Goal: Task Accomplishment & Management: Complete application form

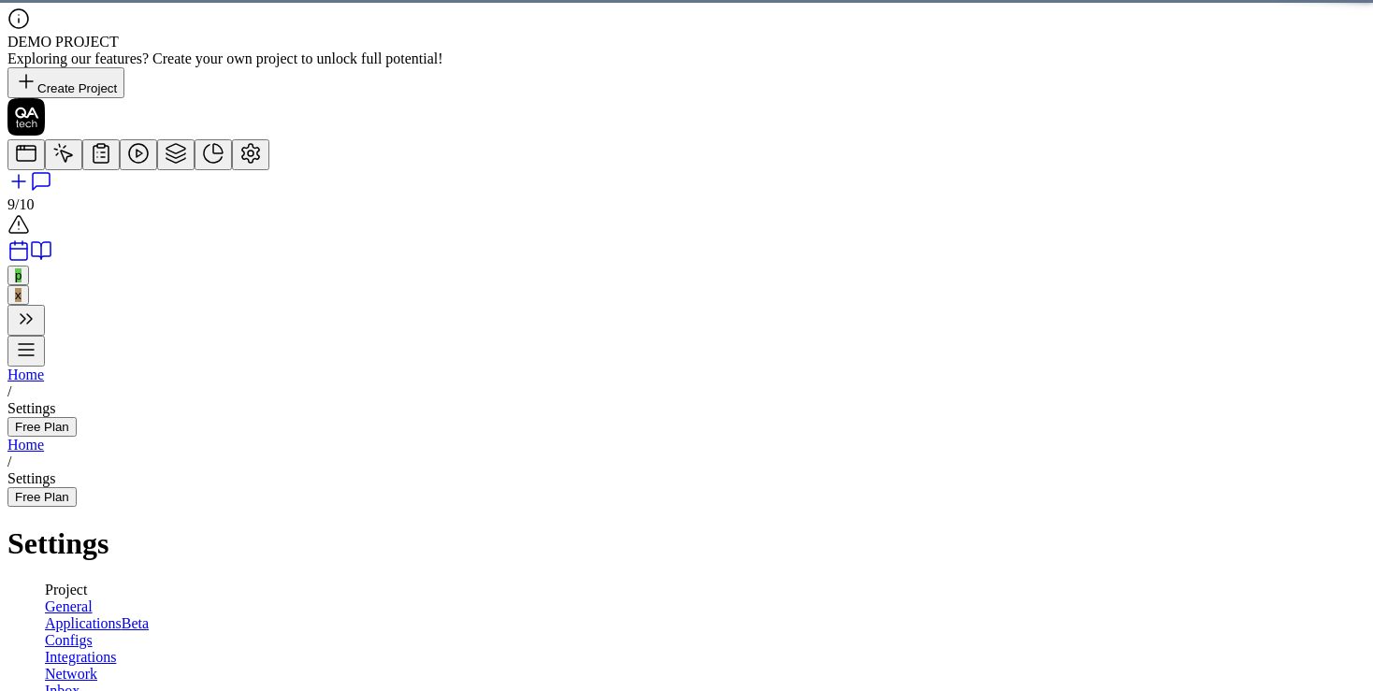
click at [242, 163] on icon at bounding box center [250, 153] width 17 height 19
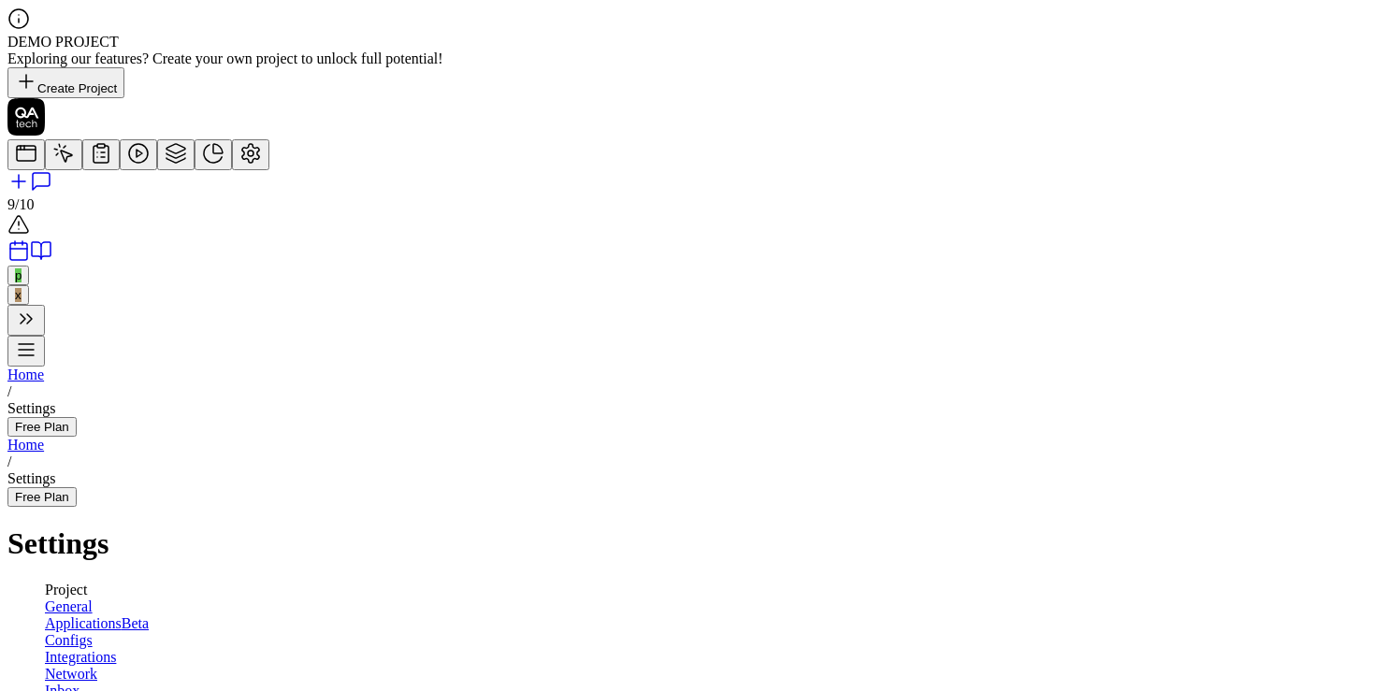
click at [122, 616] on span "Applications" at bounding box center [83, 624] width 77 height 16
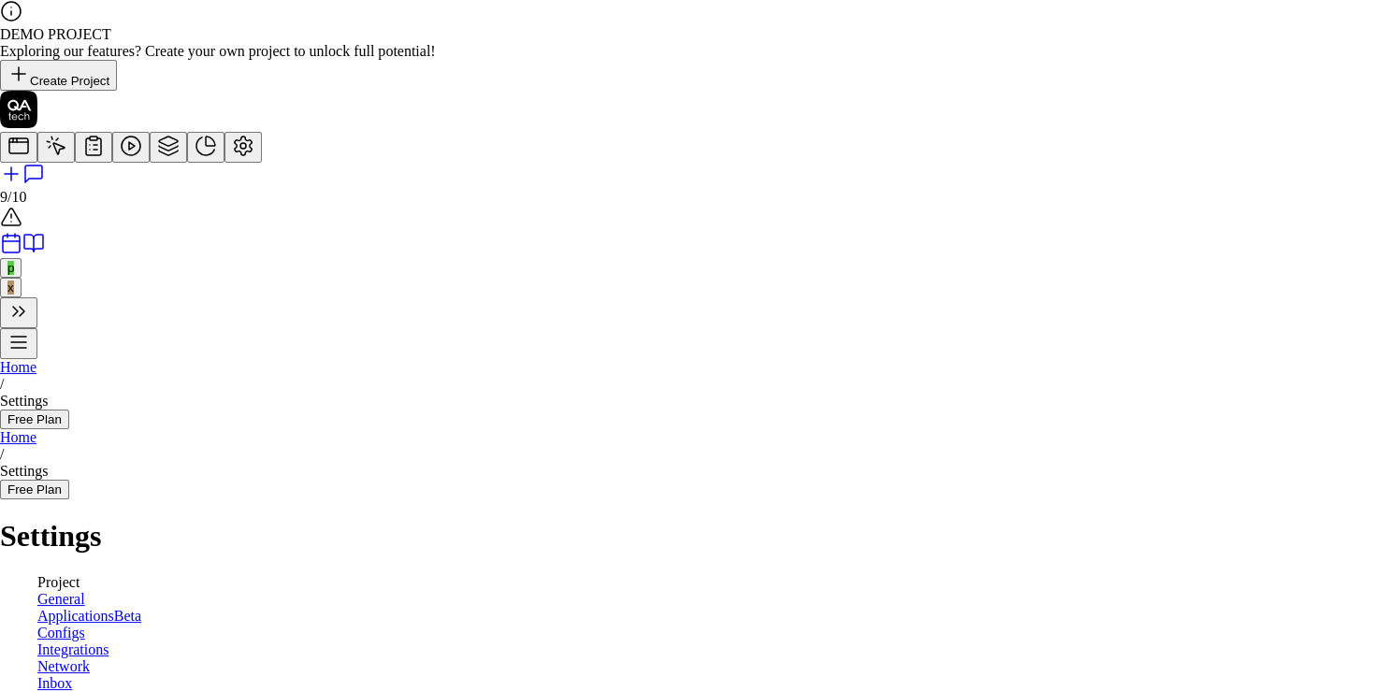
type input "[URL][DOMAIN_NAME]"
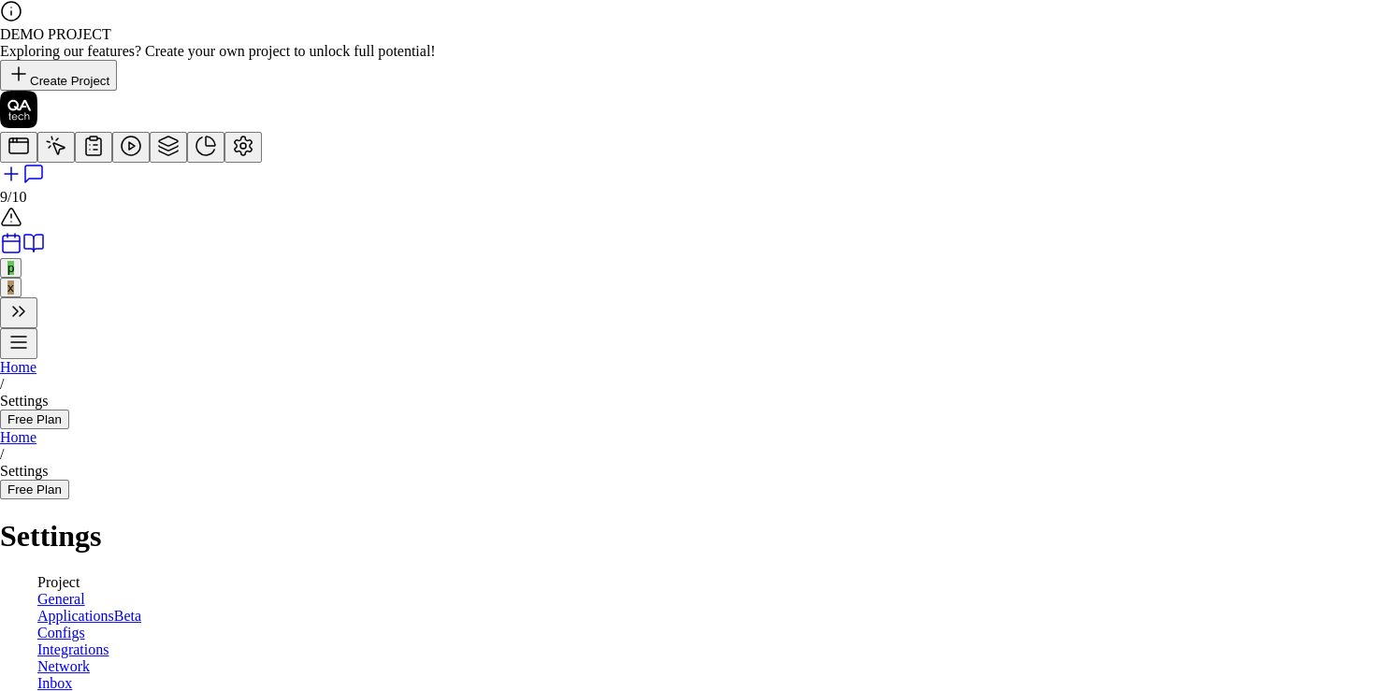
scroll to position [0, 0]
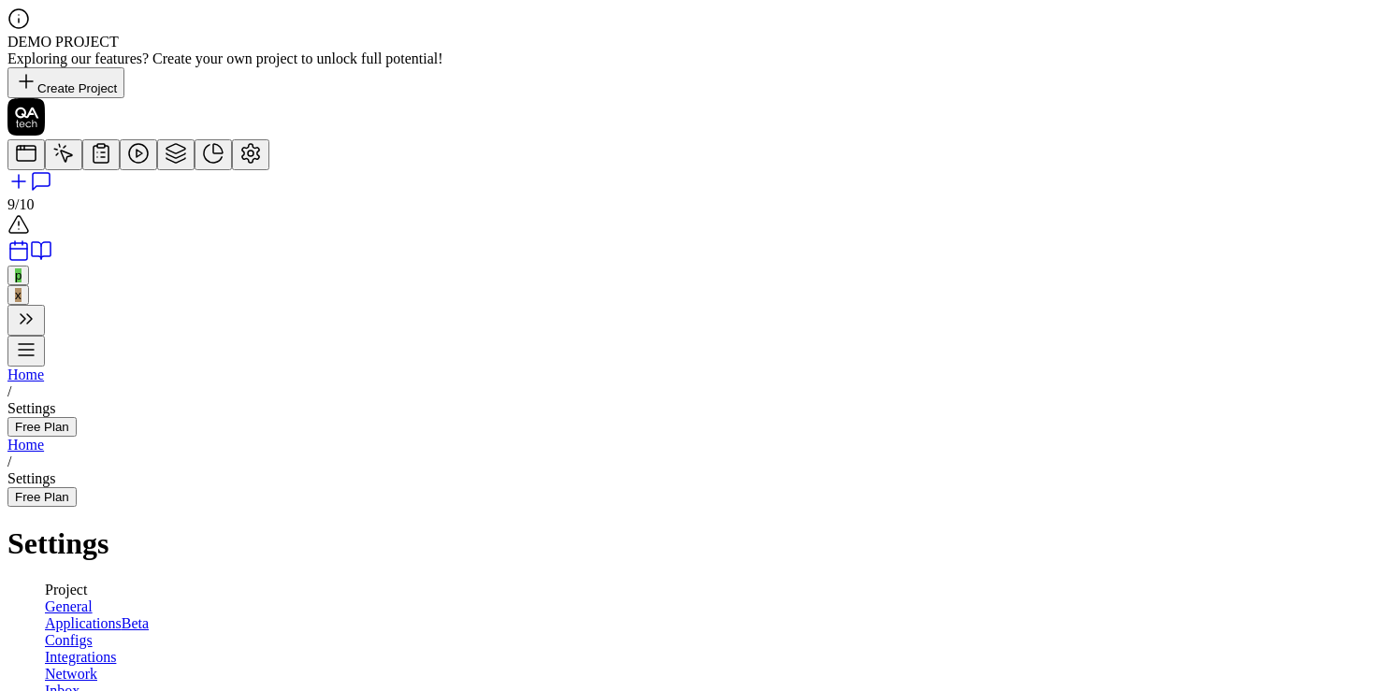
click at [93, 632] on link "Configs" at bounding box center [69, 640] width 48 height 16
click at [21, 146] on icon at bounding box center [21, 148] width 0 height 4
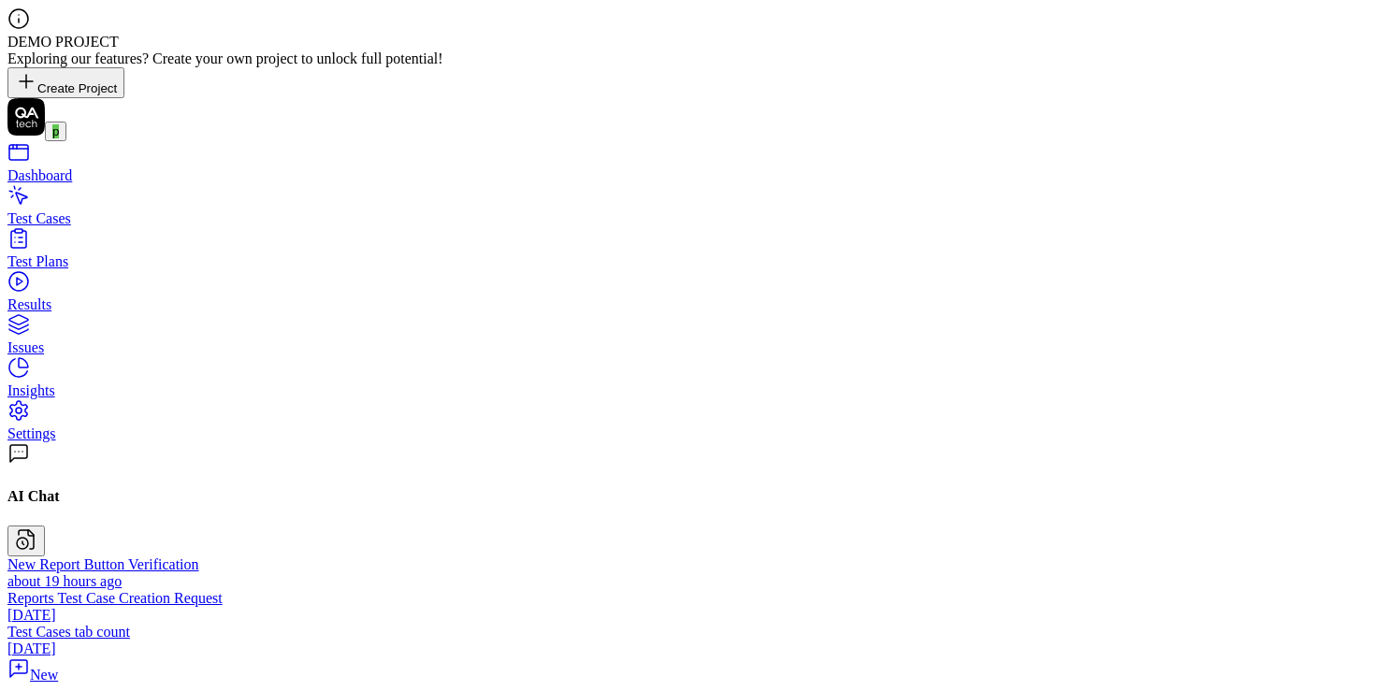
click at [84, 210] on div "Test Cases" at bounding box center [686, 218] width 1358 height 17
click at [96, 167] on div "Dashboard" at bounding box center [686, 175] width 1358 height 17
paste textarea "Navigate to application URL and click on Reports visible on left side of pane .…"
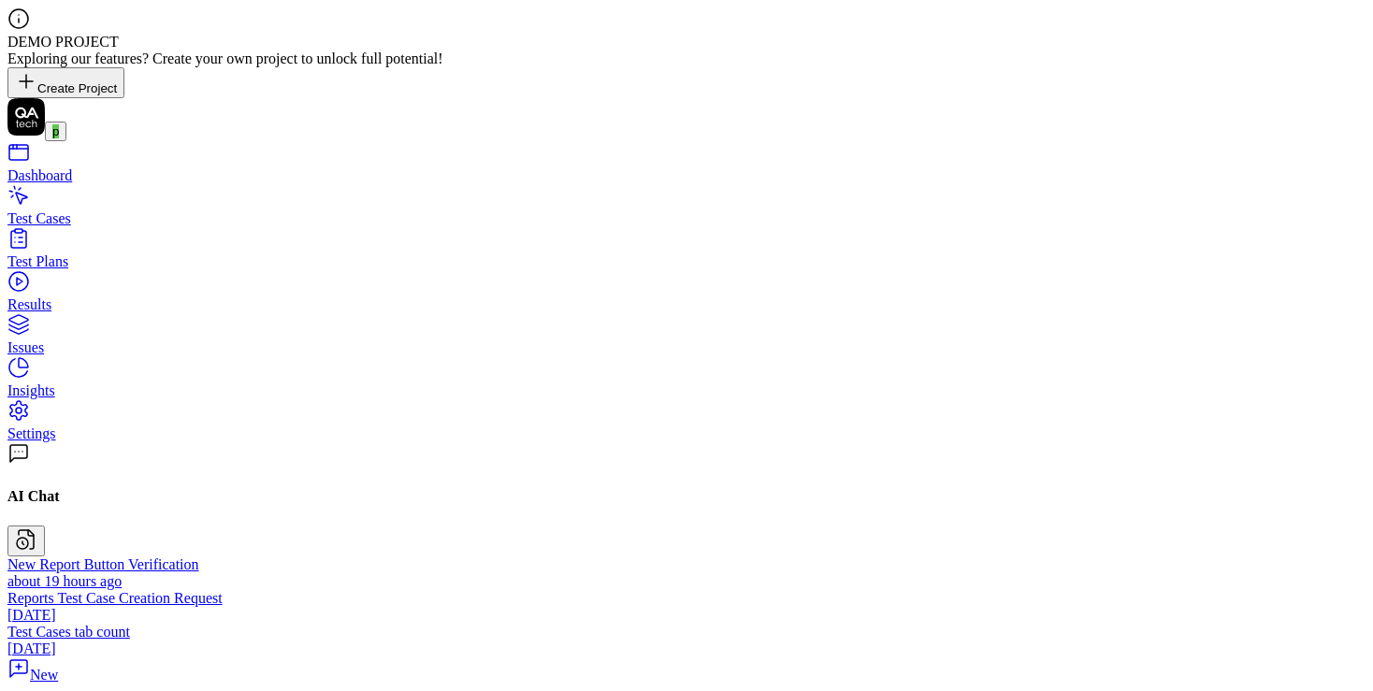
type textarea "*"
type textarea "Navigate to application URL and click on Reports visible on left side of pane .…"
type textarea "*"
type textarea "Navigate to application URL and click on Reports visible on left side of pane .…"
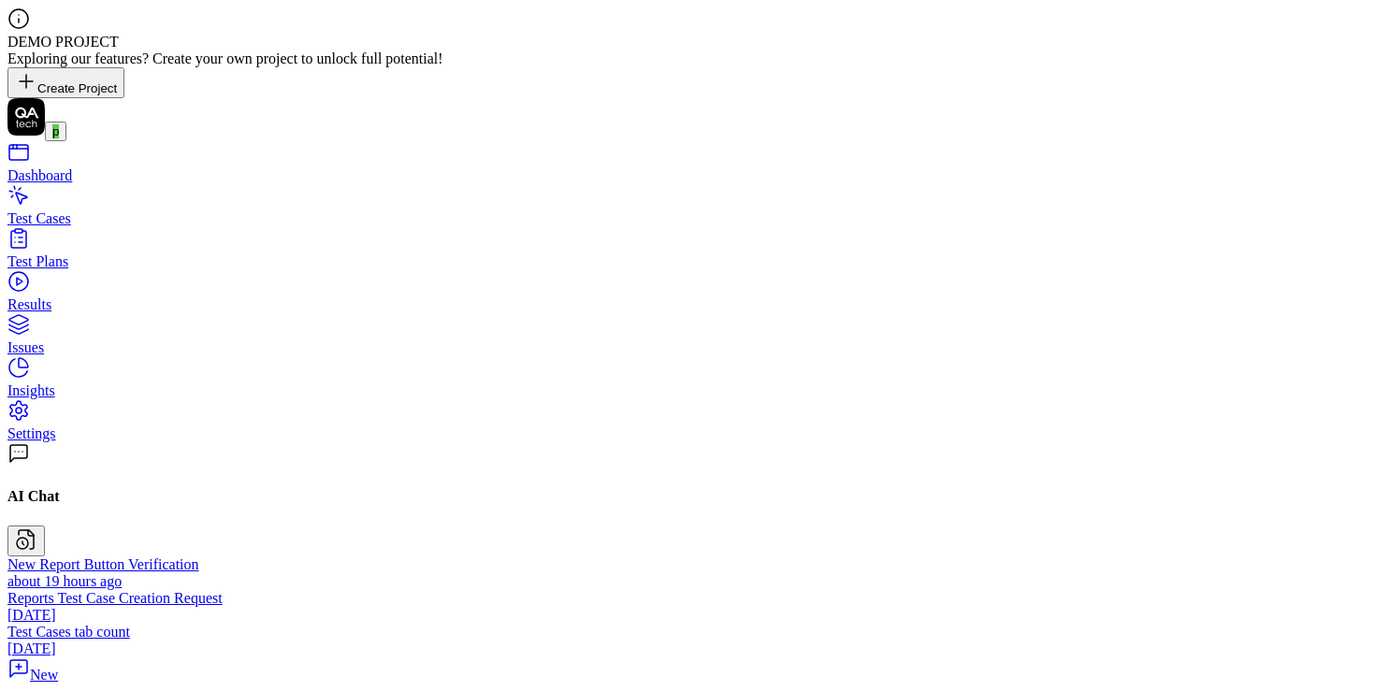
type textarea "*"
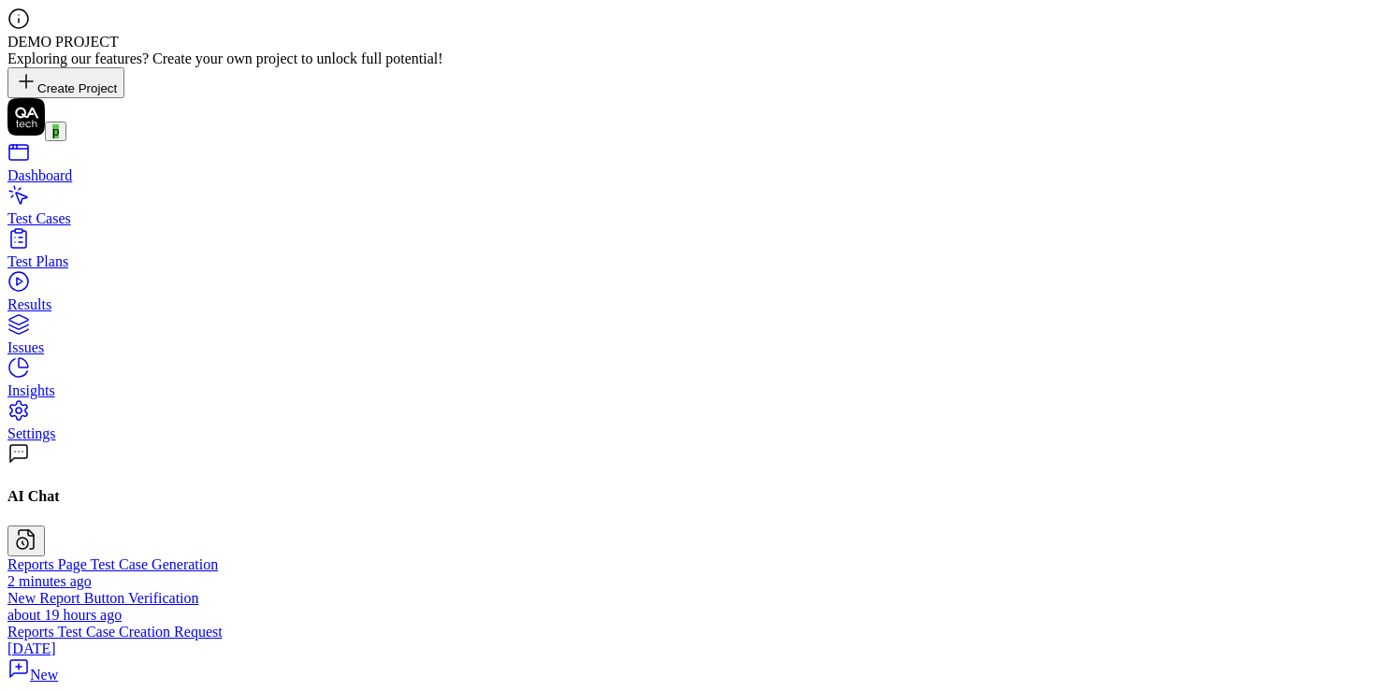
click at [77, 297] on div "Results" at bounding box center [686, 305] width 1358 height 17
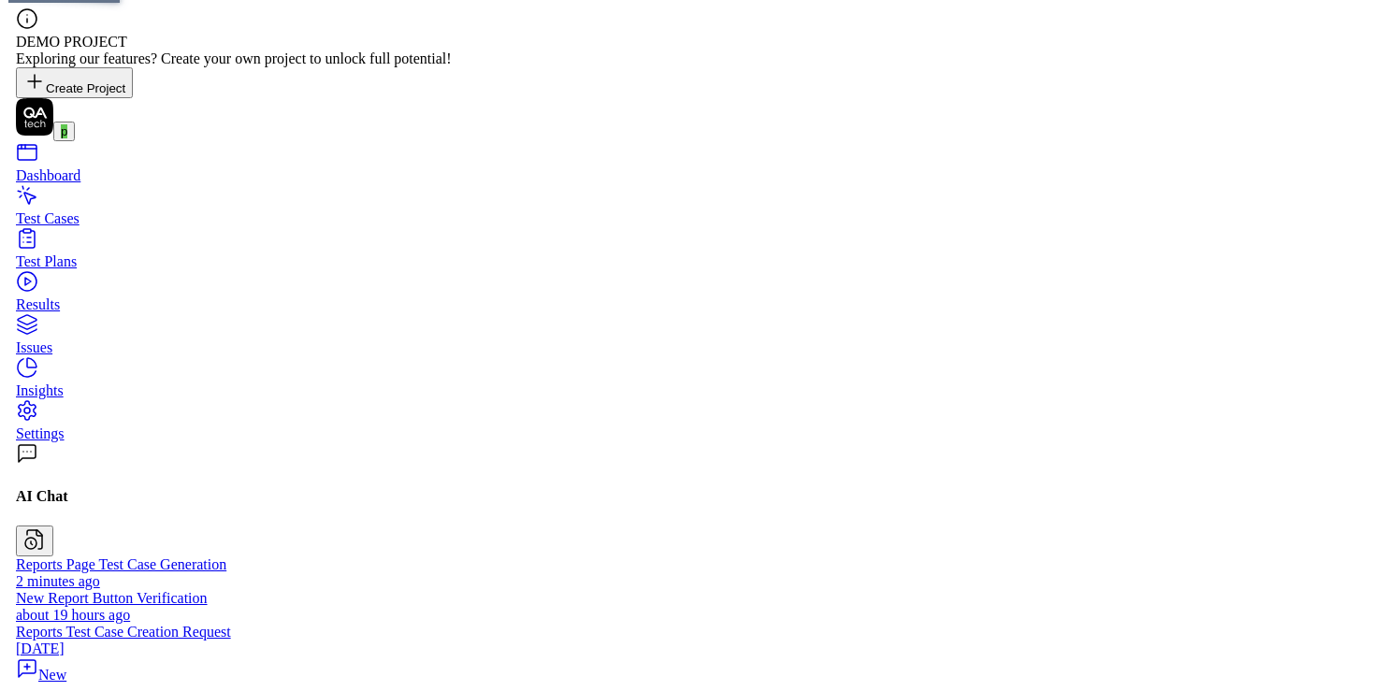
scroll to position [159, 0]
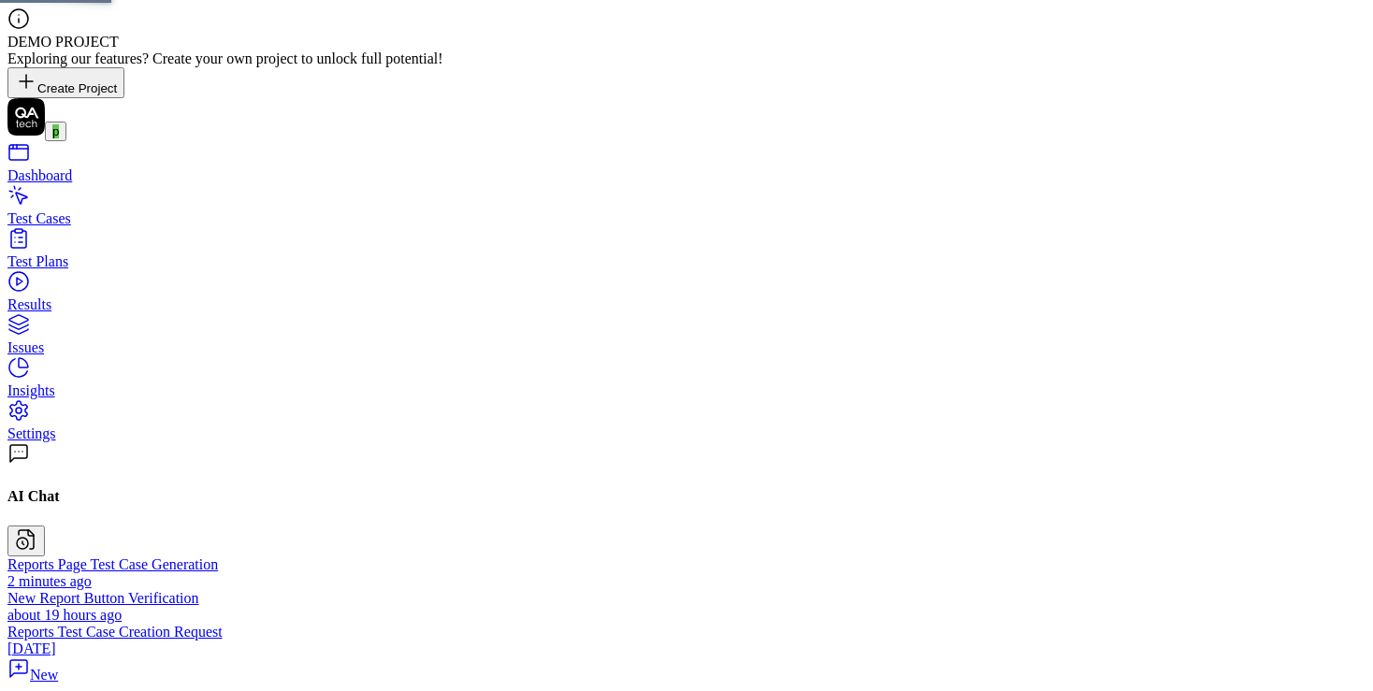
type textarea "*"
click at [1298, 427] on html "DEMO PROJECT Exploring our features? Create your own project to unlock full pot…" at bounding box center [686, 692] width 1373 height 1385
click at [92, 196] on html "DEMO PROJECT Exploring our features? Create your own project to unlock full pot…" at bounding box center [694, 692] width 1389 height 1385
click at [97, 210] on div "Test Cases" at bounding box center [686, 218] width 1358 height 17
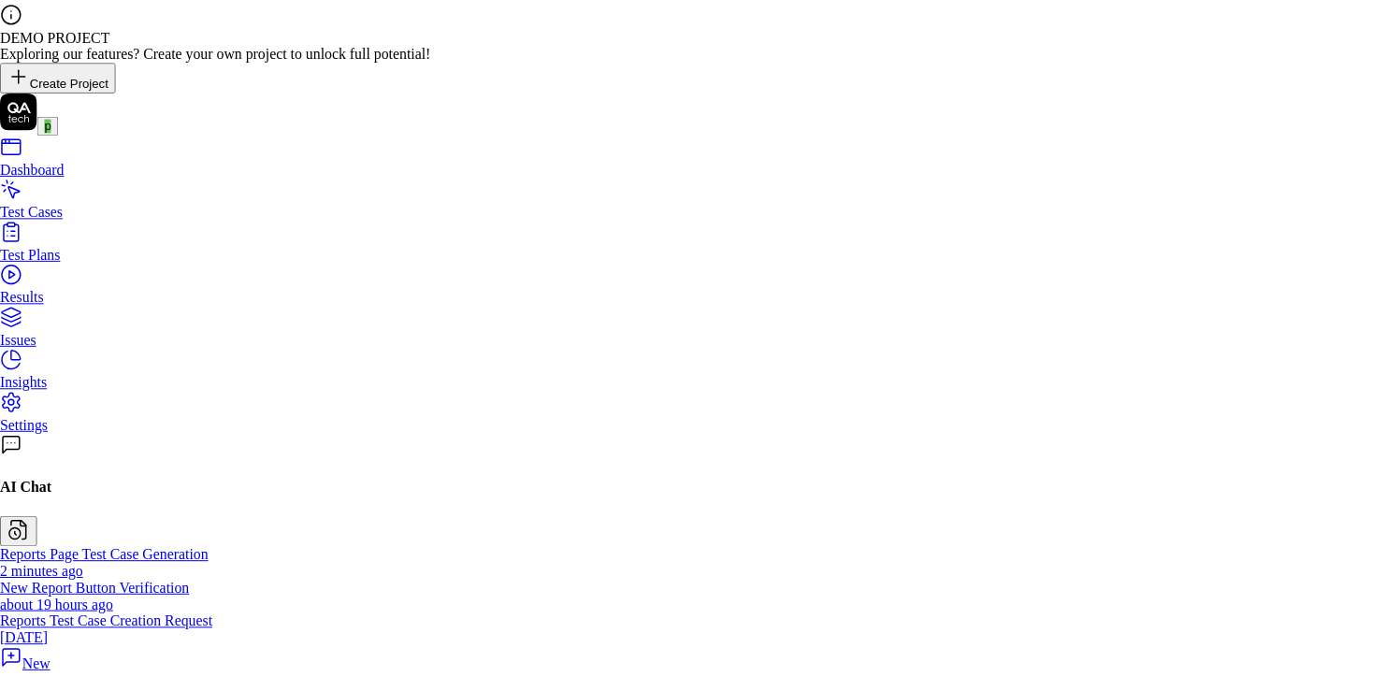
scroll to position [15, 0]
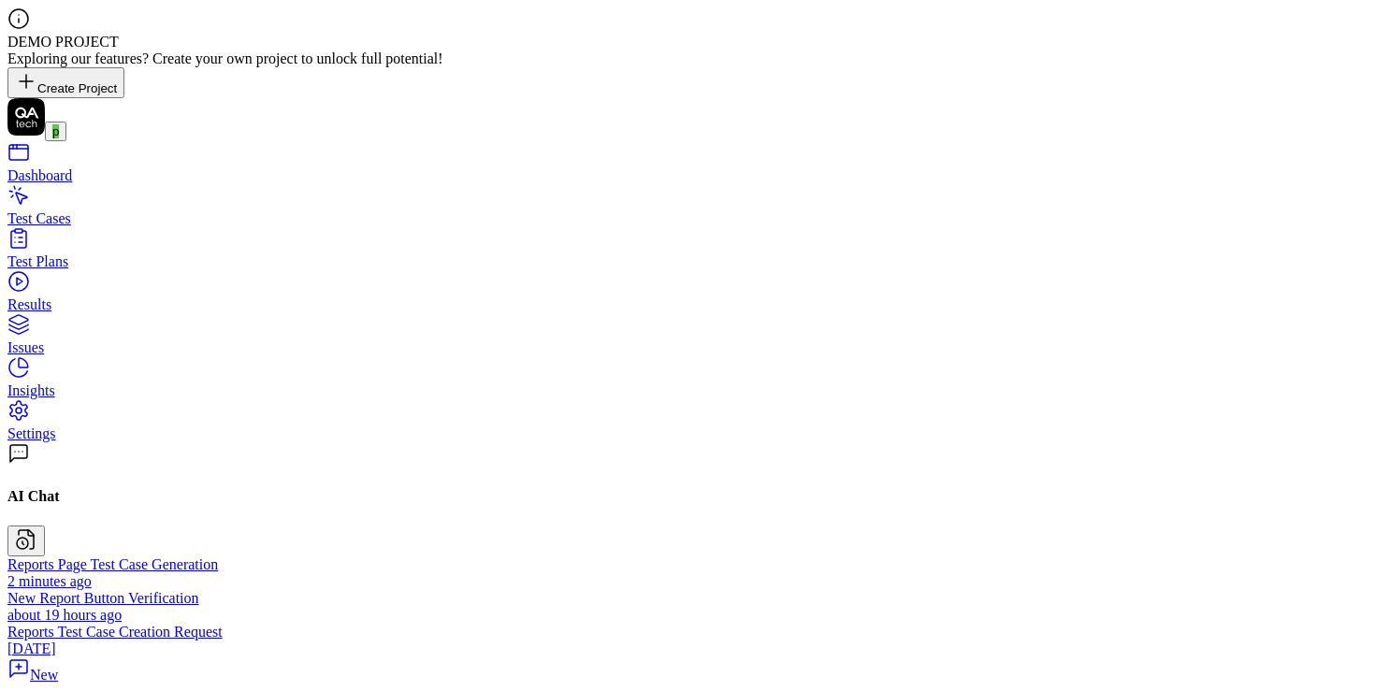
click at [72, 297] on div "Results" at bounding box center [686, 305] width 1358 height 17
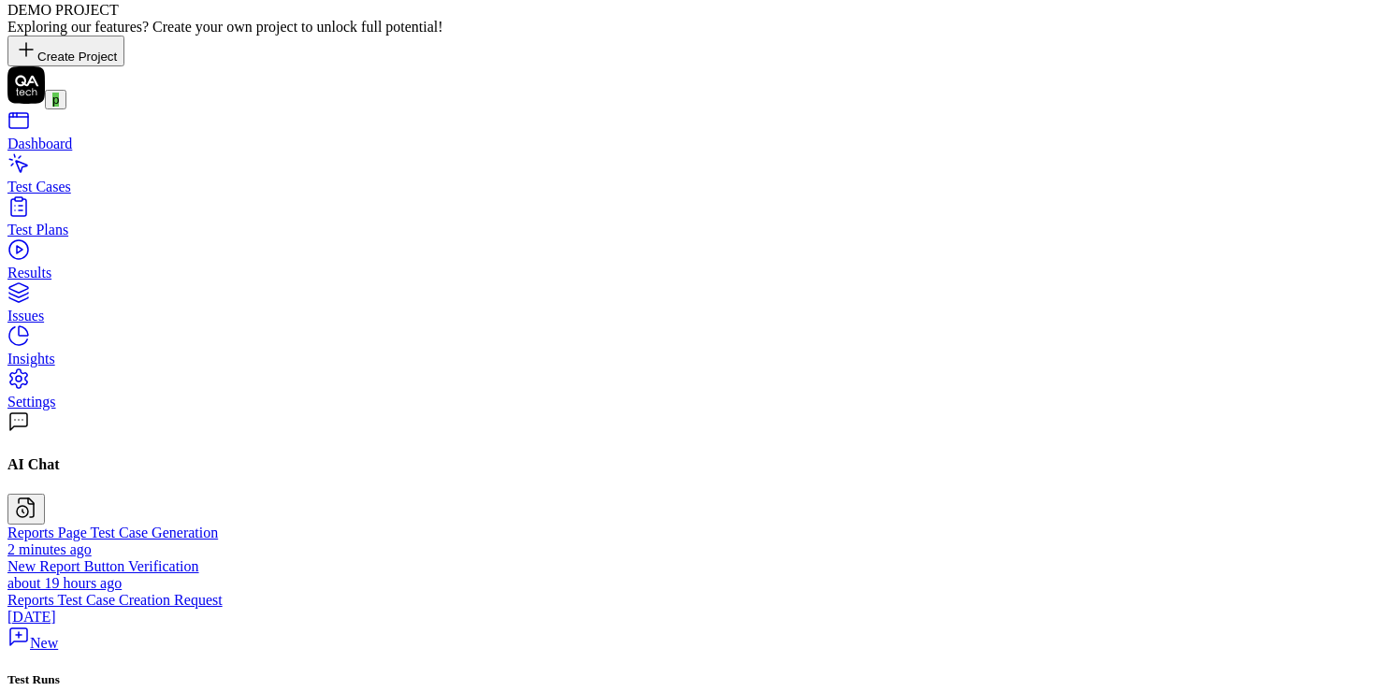
scroll to position [44, 0]
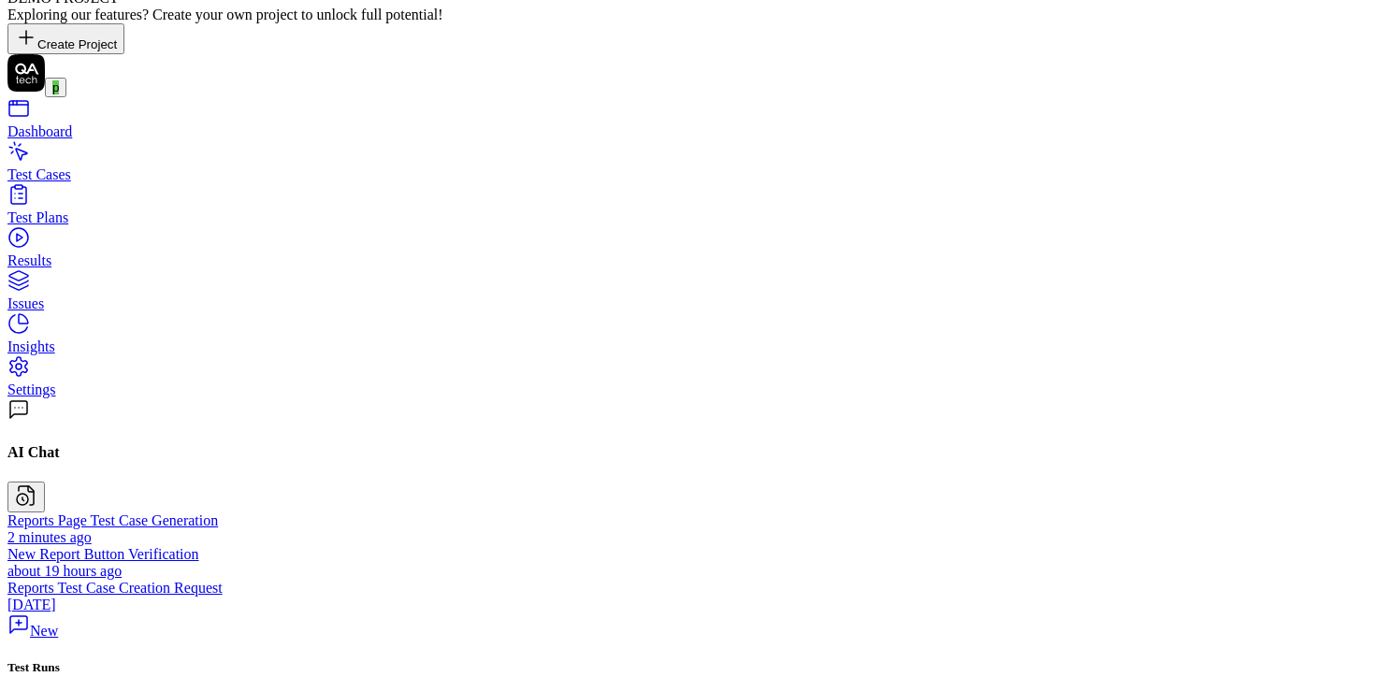
click at [130, 239] on link "Results" at bounding box center [686, 253] width 1358 height 34
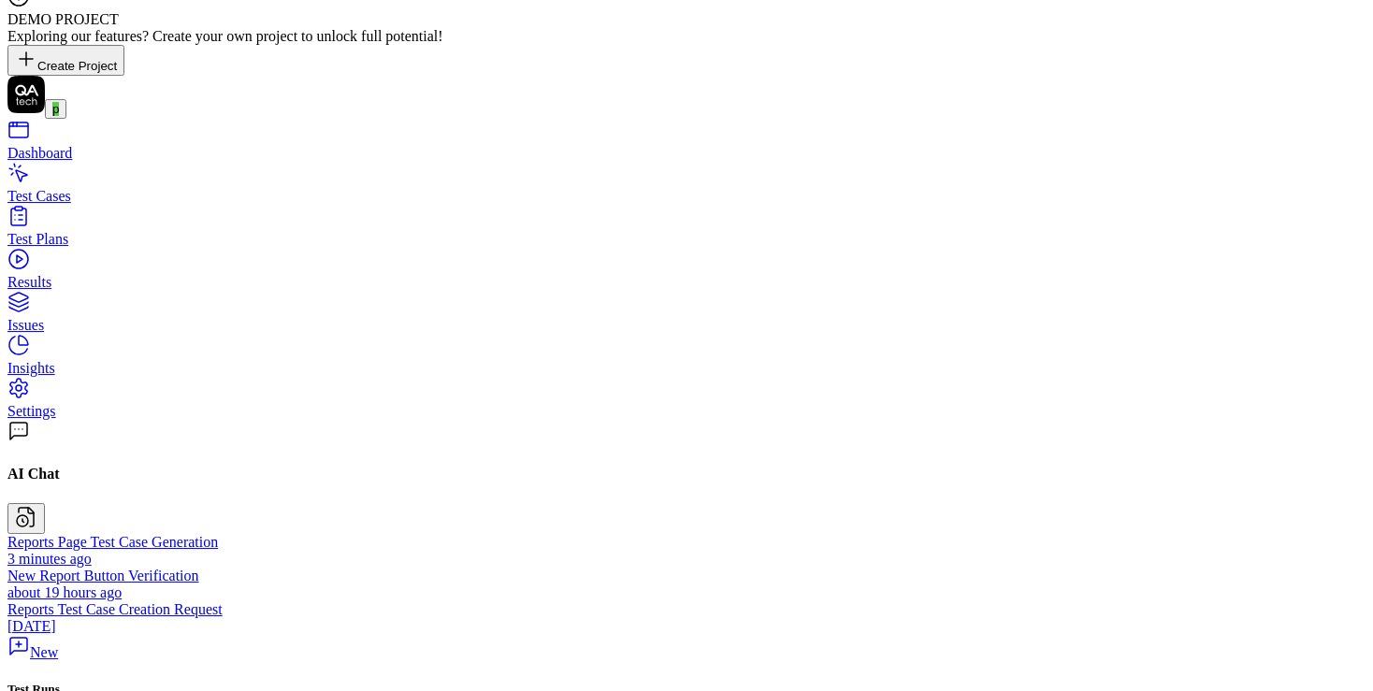
scroll to position [0, 0]
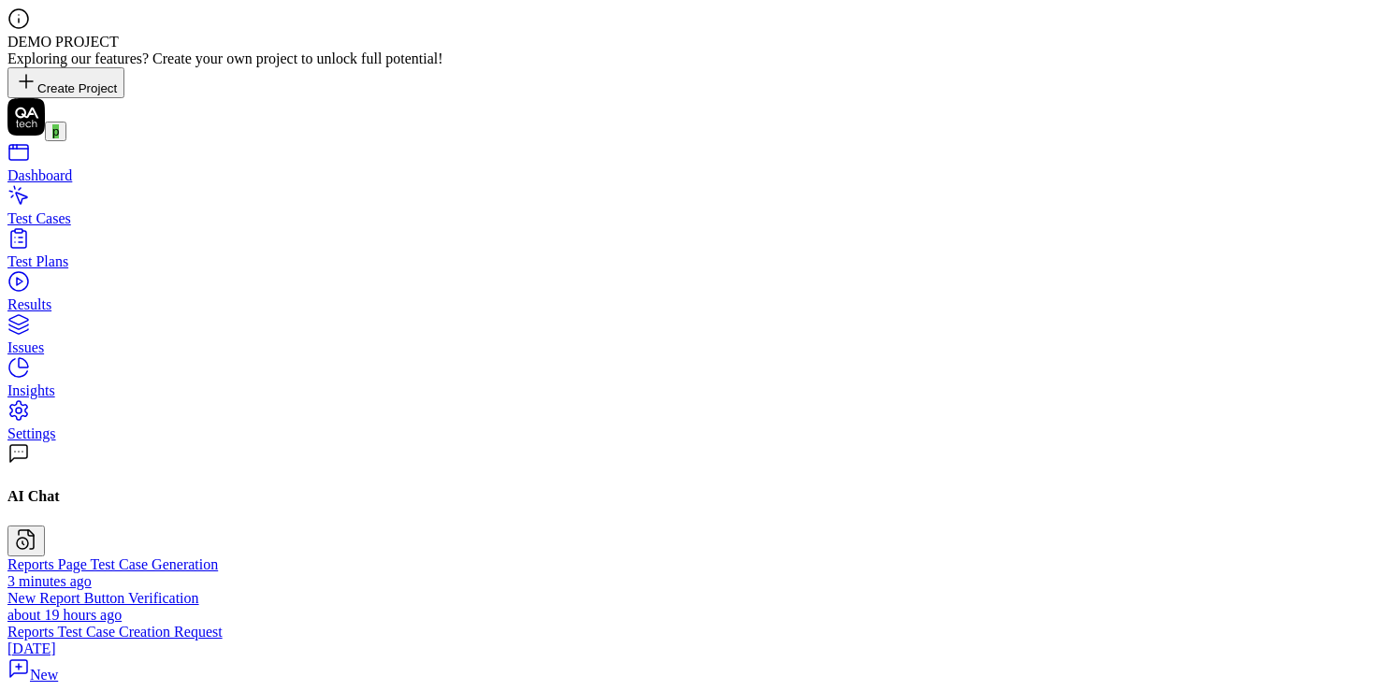
click at [107, 254] on div "Test Plans" at bounding box center [686, 262] width 1358 height 17
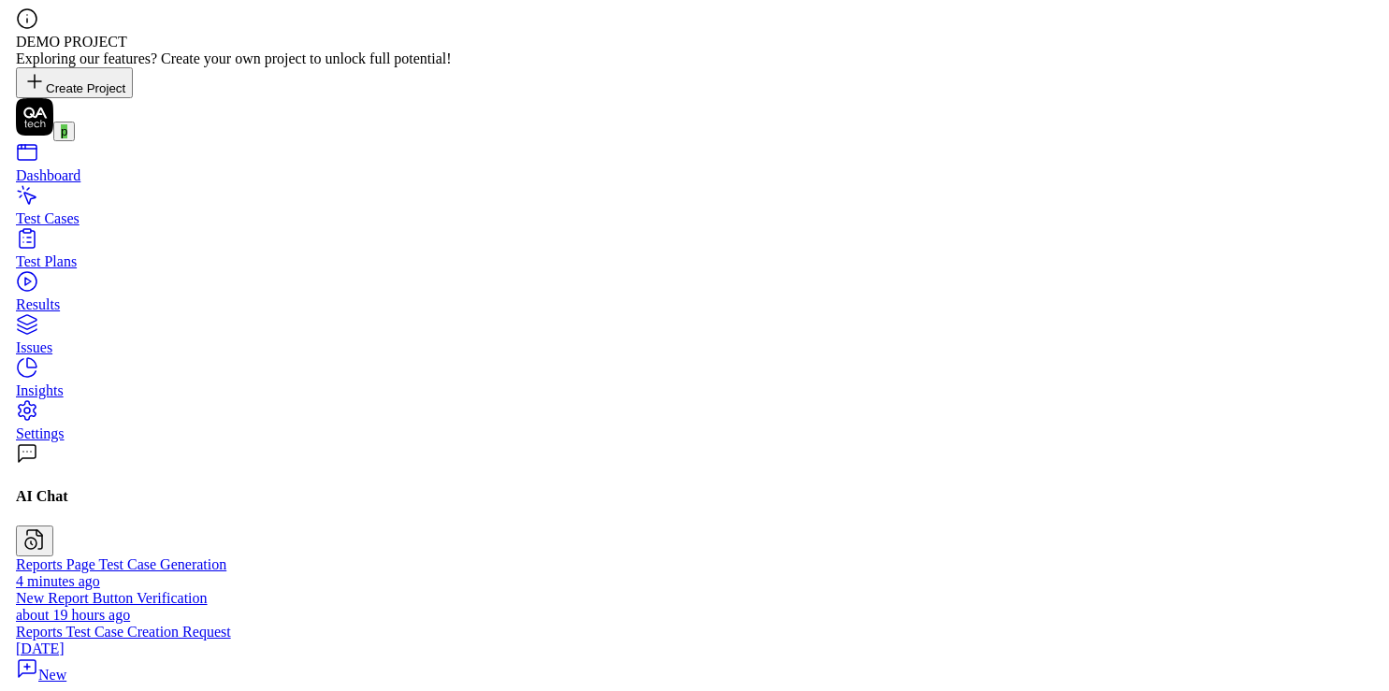
scroll to position [595, 0]
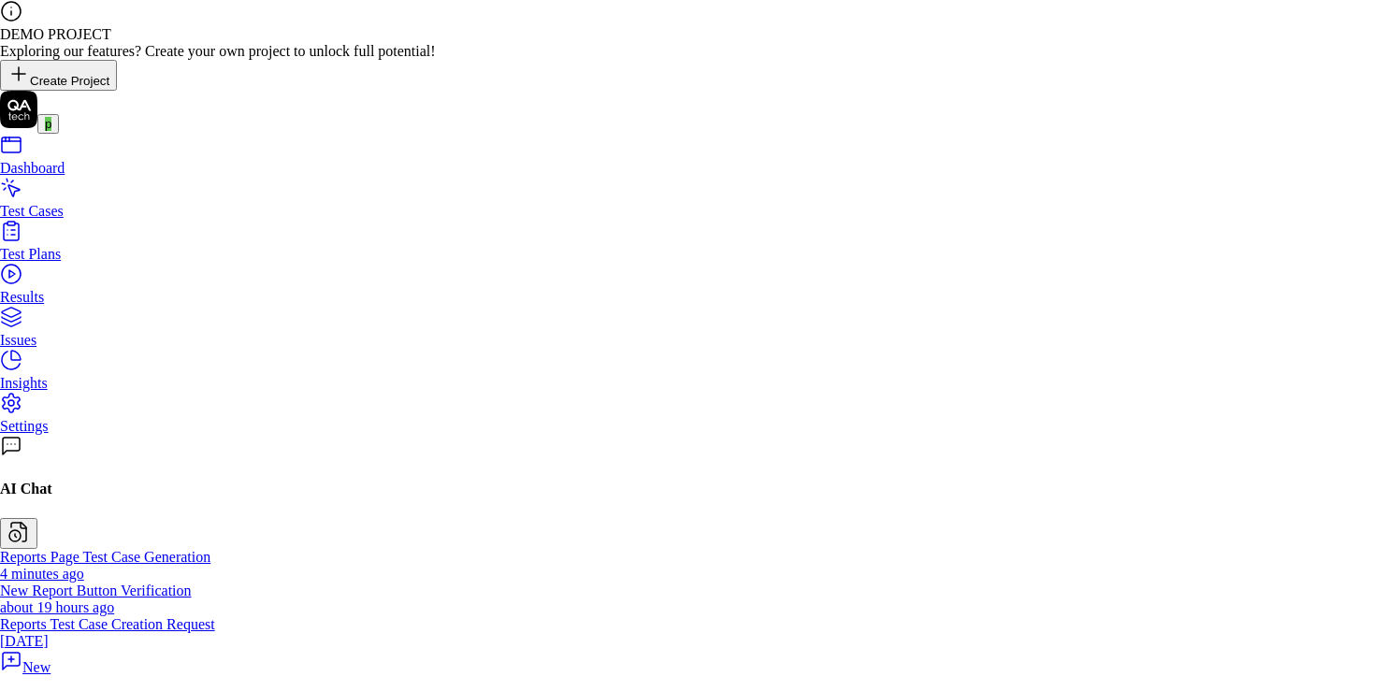
scroll to position [595, 0]
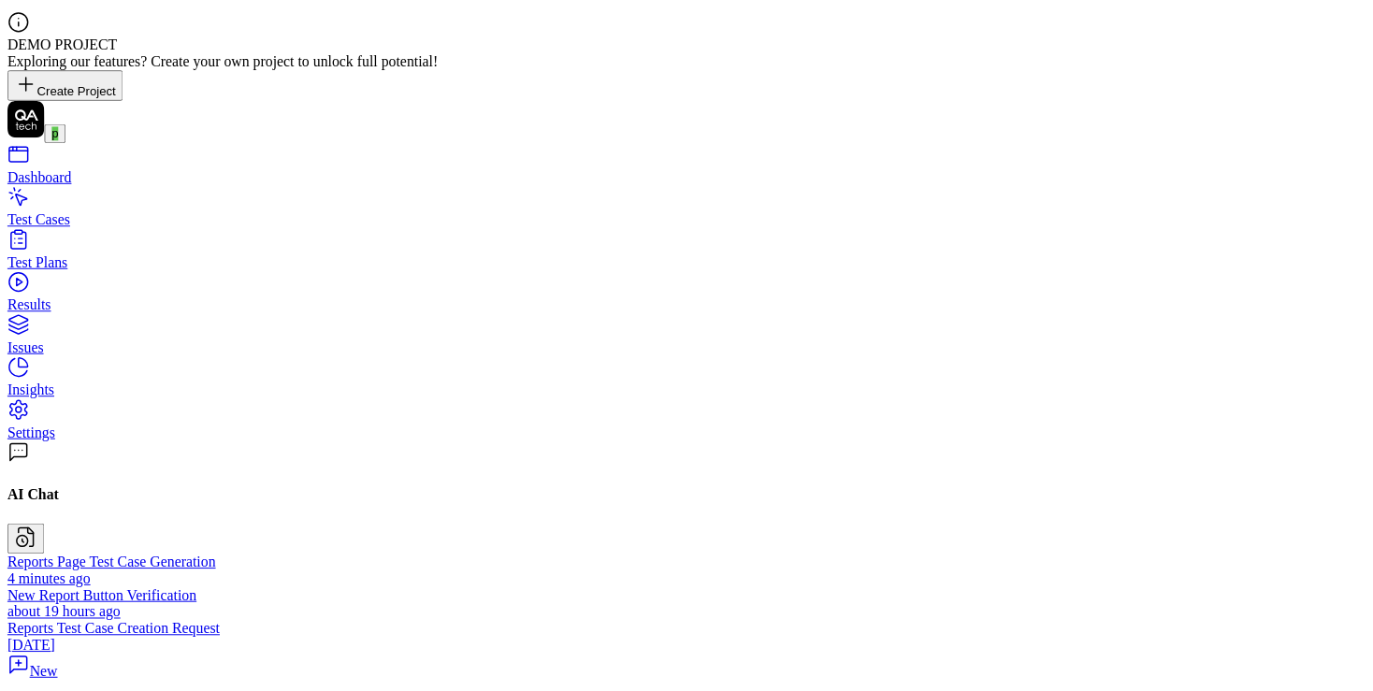
scroll to position [595, 0]
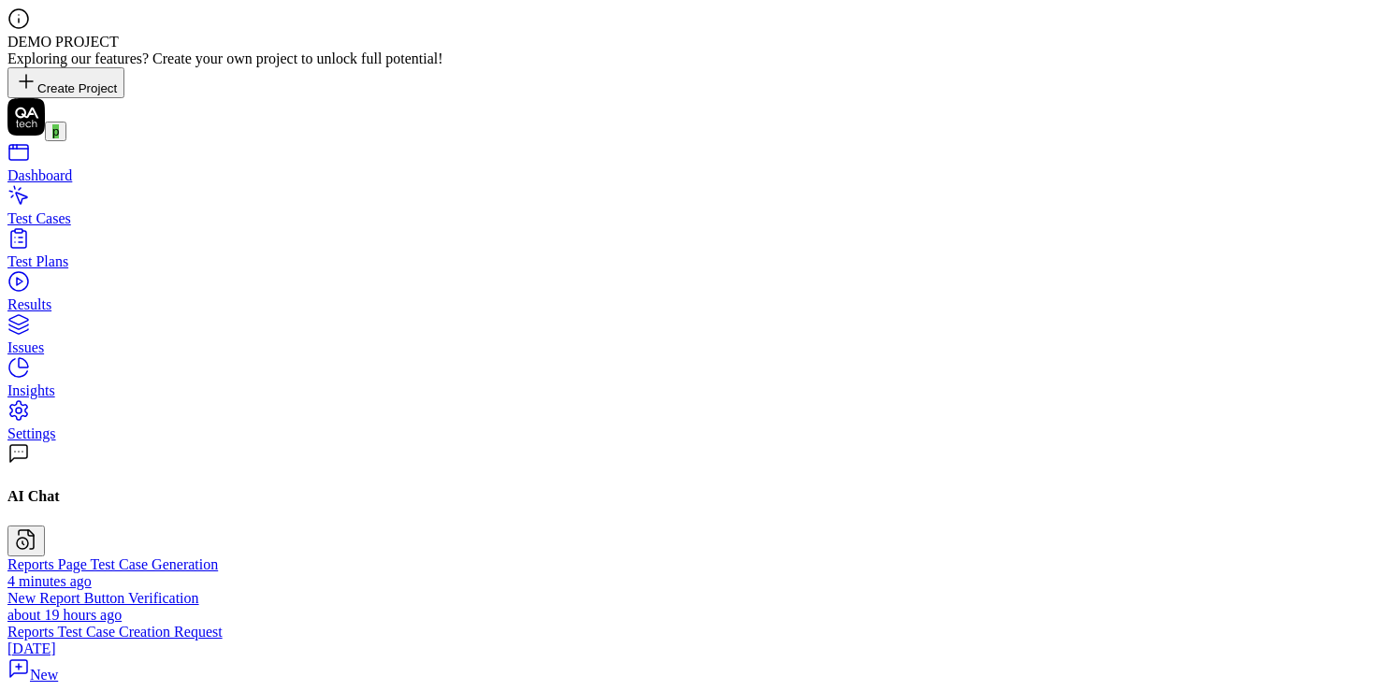
click at [73, 293] on link "Results" at bounding box center [686, 297] width 1358 height 34
